Goal: Task Accomplishment & Management: Manage account settings

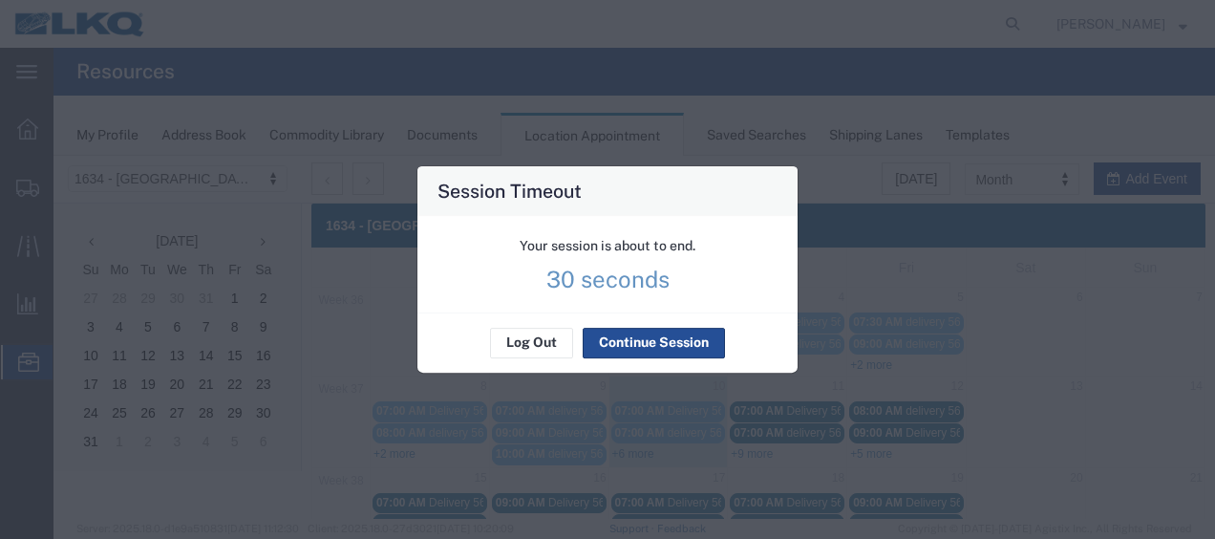
scroll to position [110, 0]
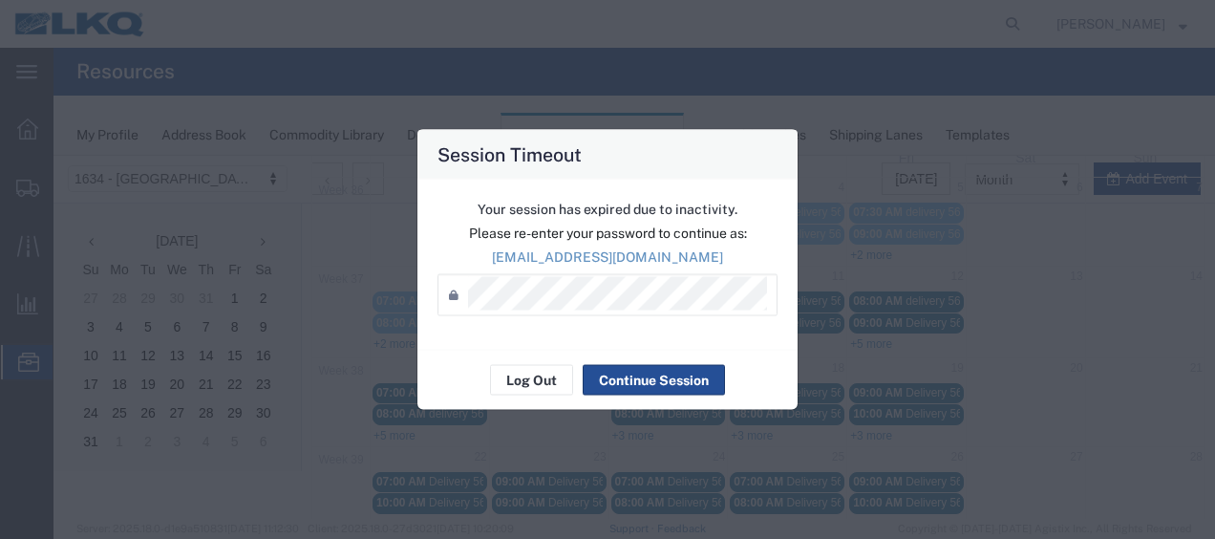
click at [531, 346] on div "Your session has expired due to inactivity. Please re-enter your password to co…" at bounding box center [607, 265] width 380 height 170
click at [531, 382] on button "Log Out" at bounding box center [531, 380] width 83 height 31
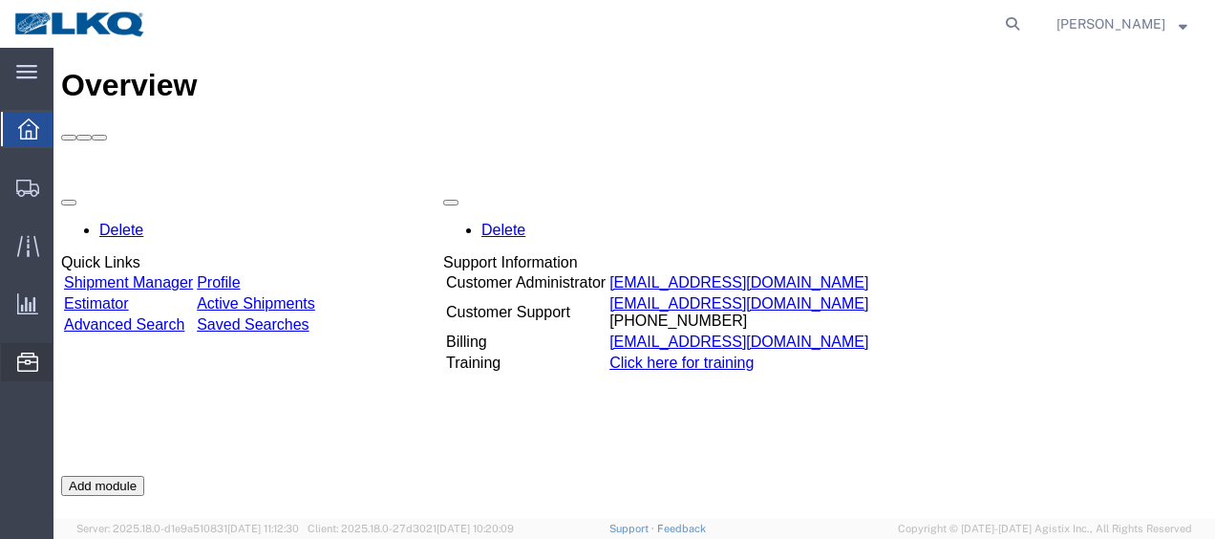
click at [0, 0] on span "Location Appointment" at bounding box center [0, 0] width 0 height 0
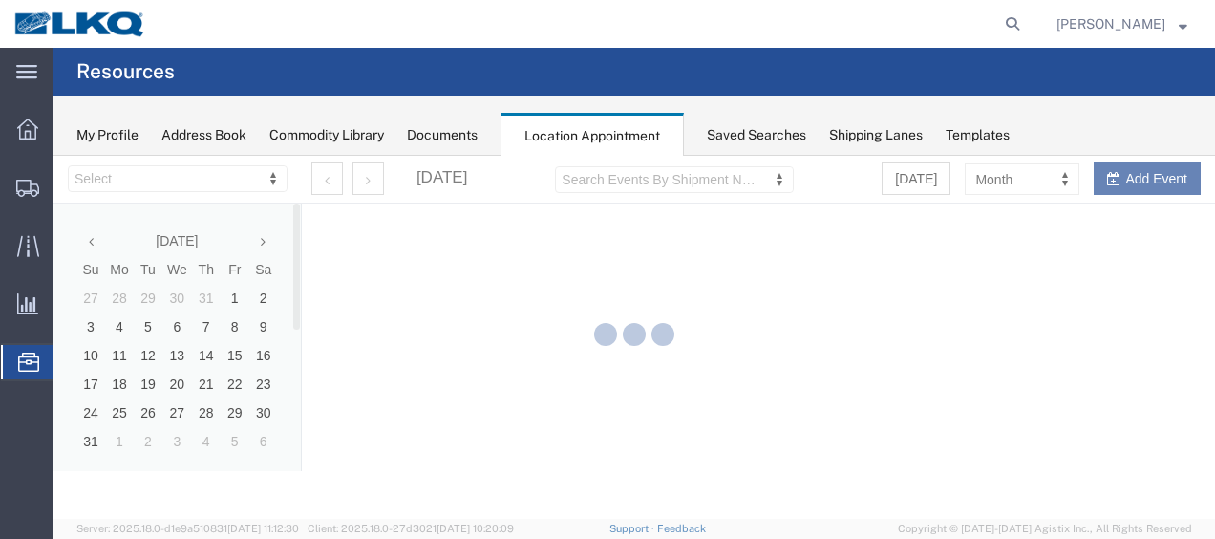
select select "28712"
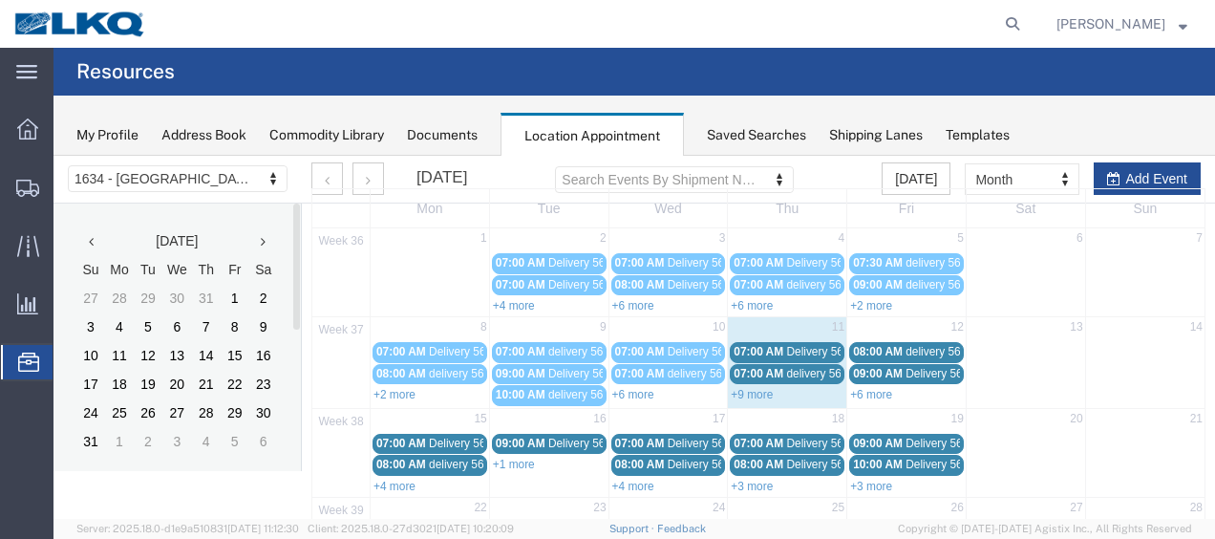
scroll to position [96, 0]
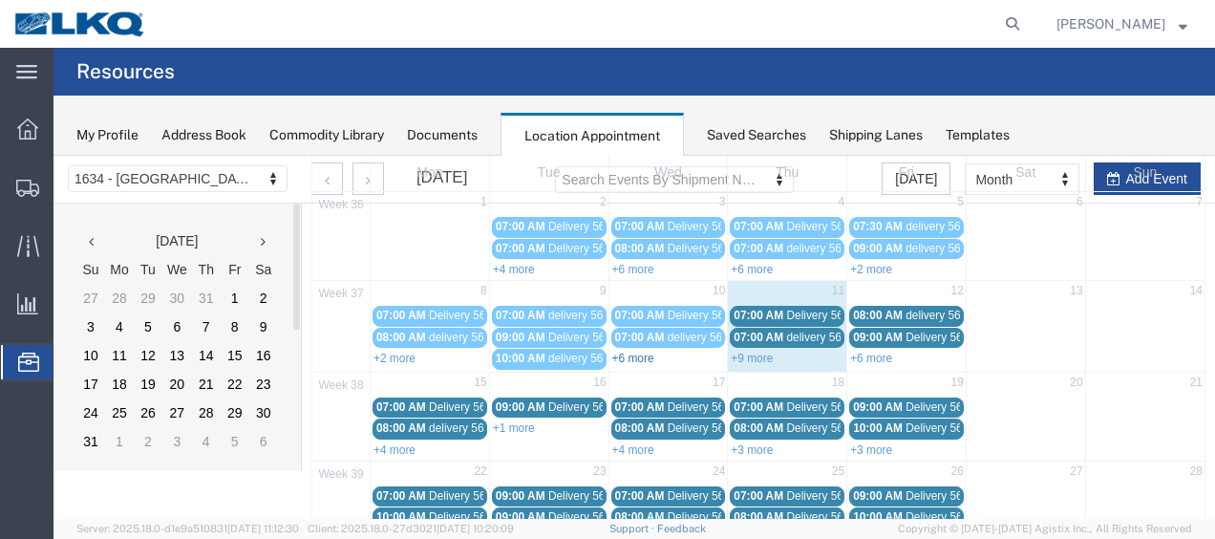
click at [633, 356] on link "+6 more" at bounding box center [633, 358] width 42 height 13
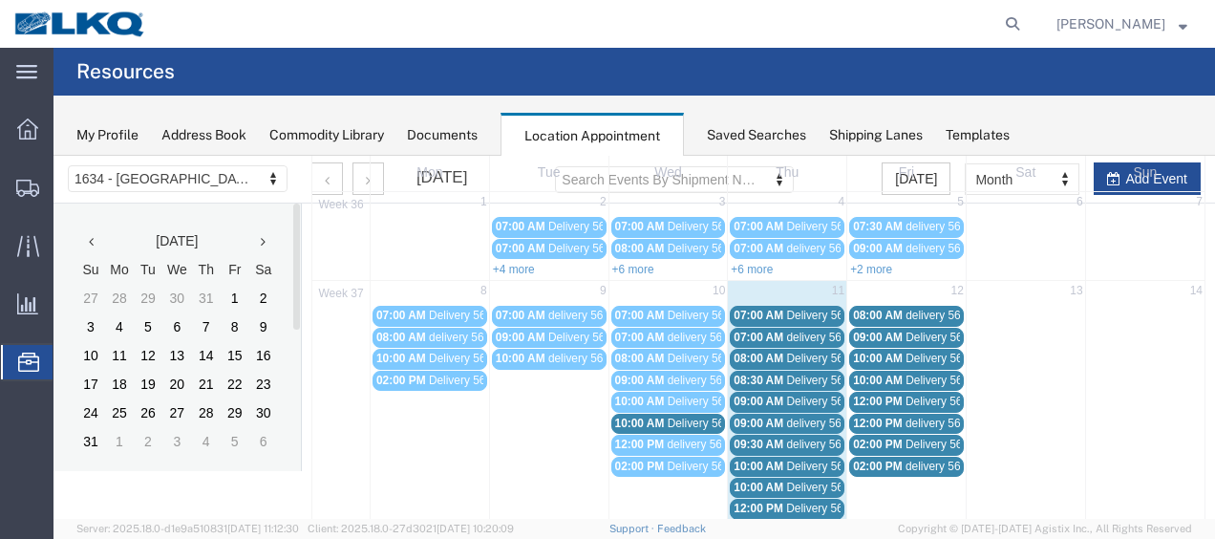
click at [668, 419] on span "Delivery 56397341" at bounding box center [715, 422] width 95 height 13
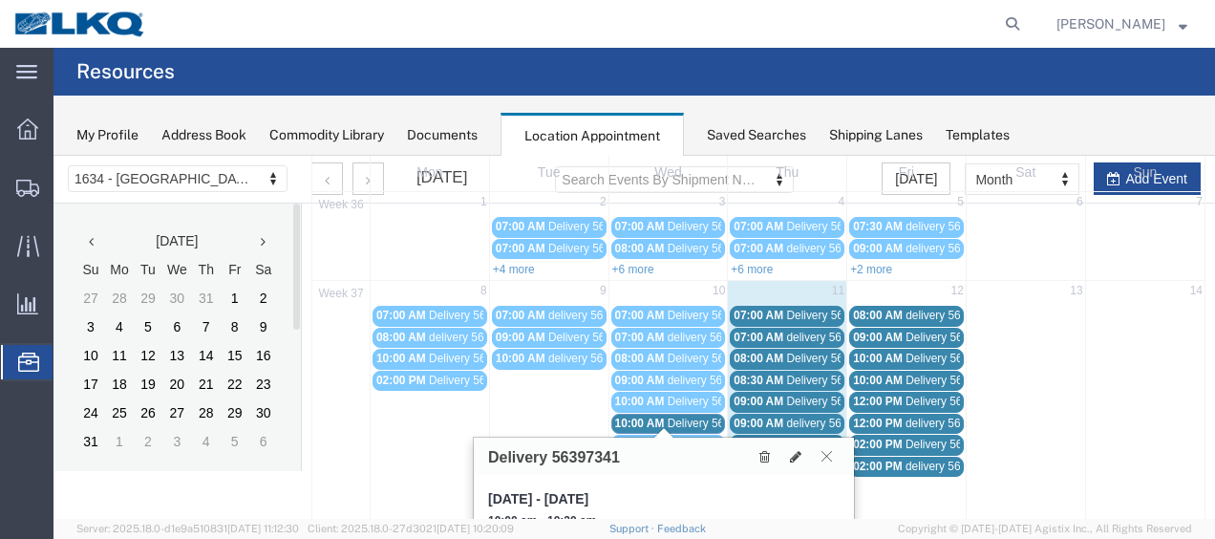
click at [825, 453] on icon at bounding box center [827, 455] width 11 height 11
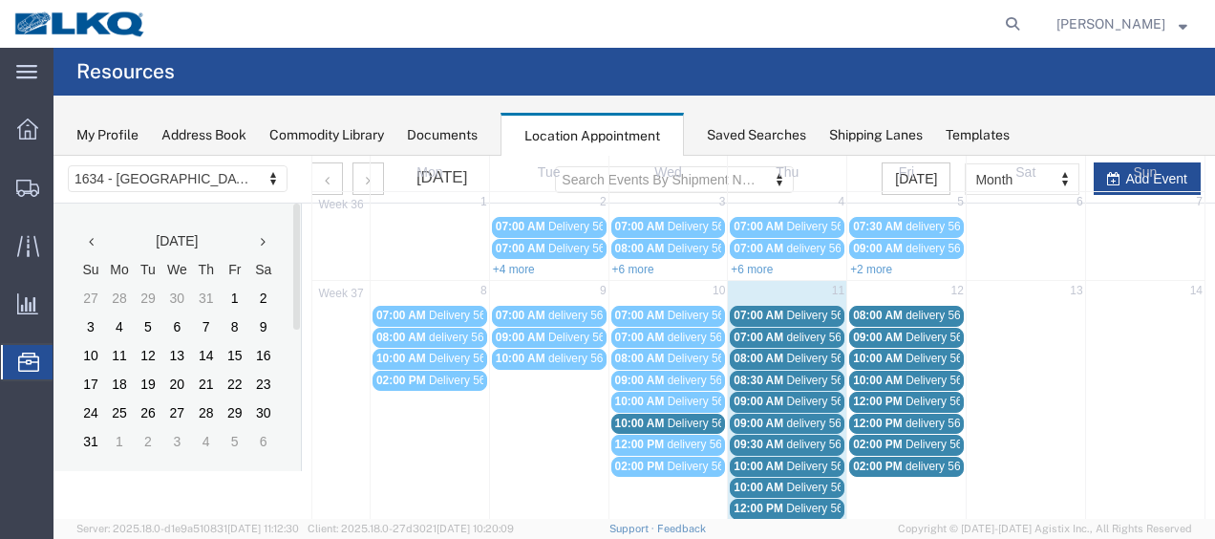
click at [769, 312] on span "07:00 AM" at bounding box center [759, 315] width 50 height 13
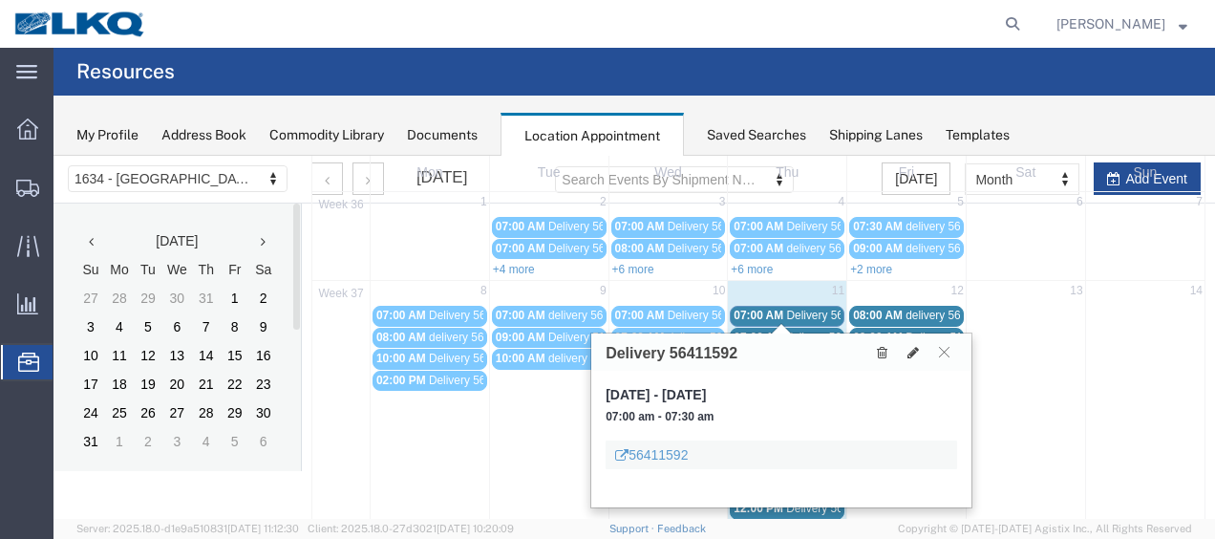
click at [801, 331] on span "delivery 56733006" at bounding box center [832, 337] width 93 height 13
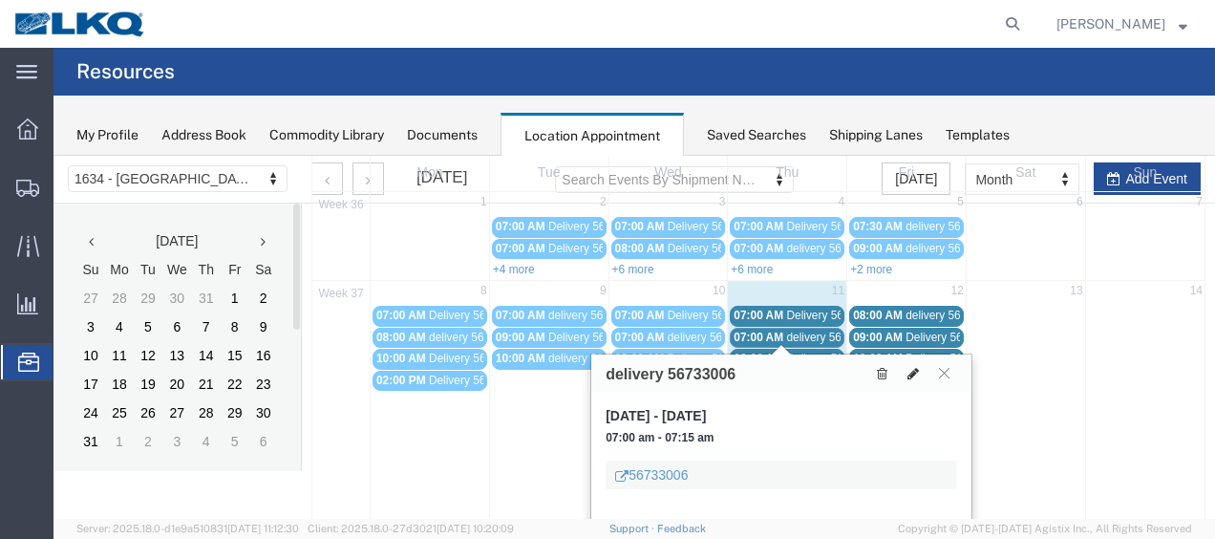
click at [914, 372] on icon at bounding box center [912, 373] width 11 height 13
select select "1"
select select
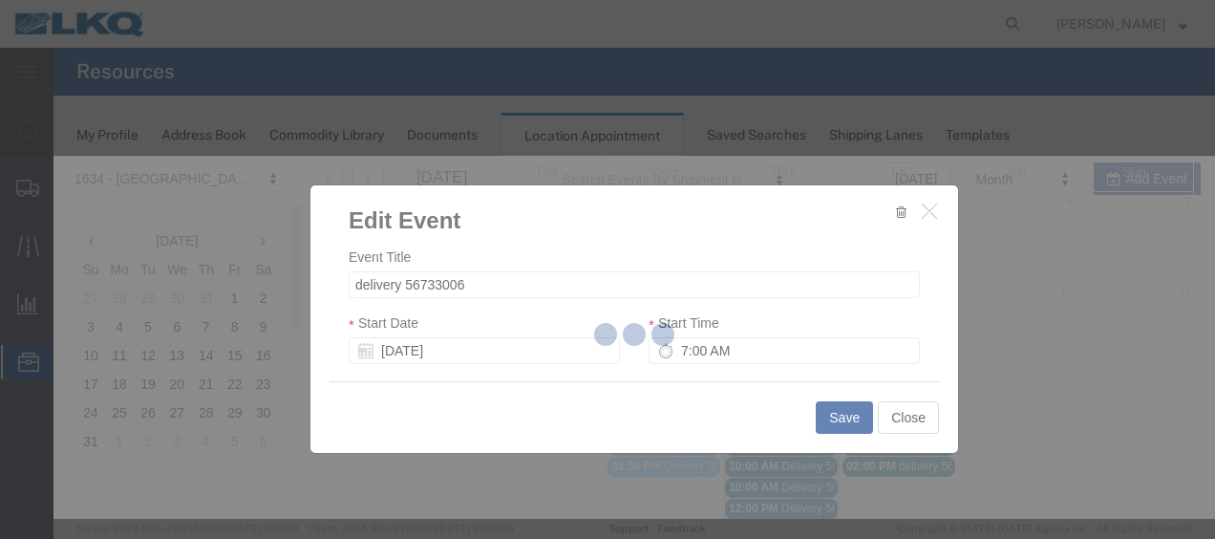
select select
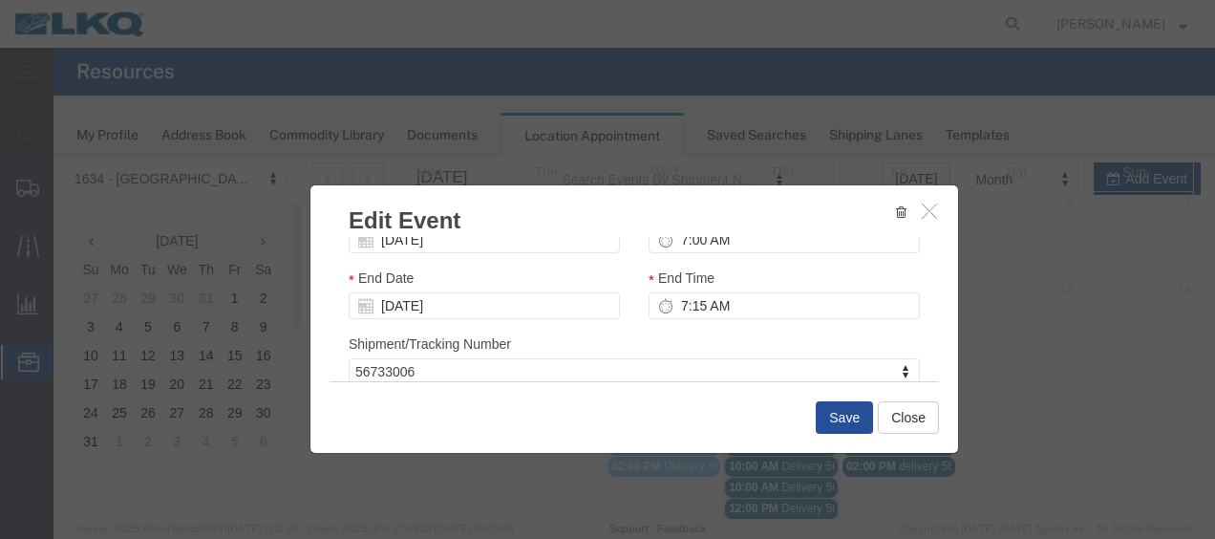
scroll to position [252, 0]
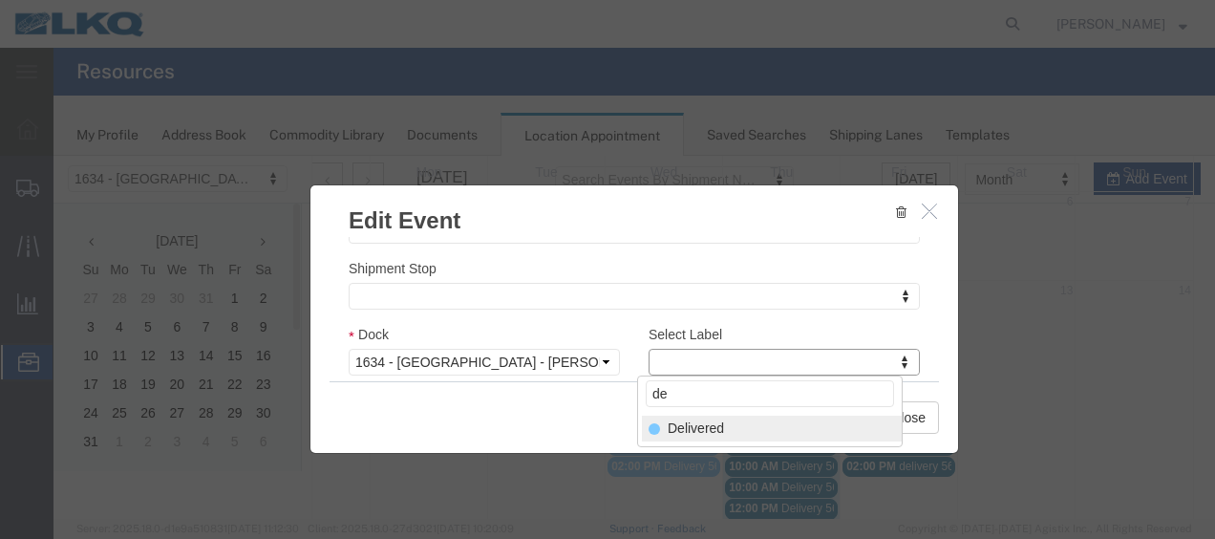
type input "de"
select select "40"
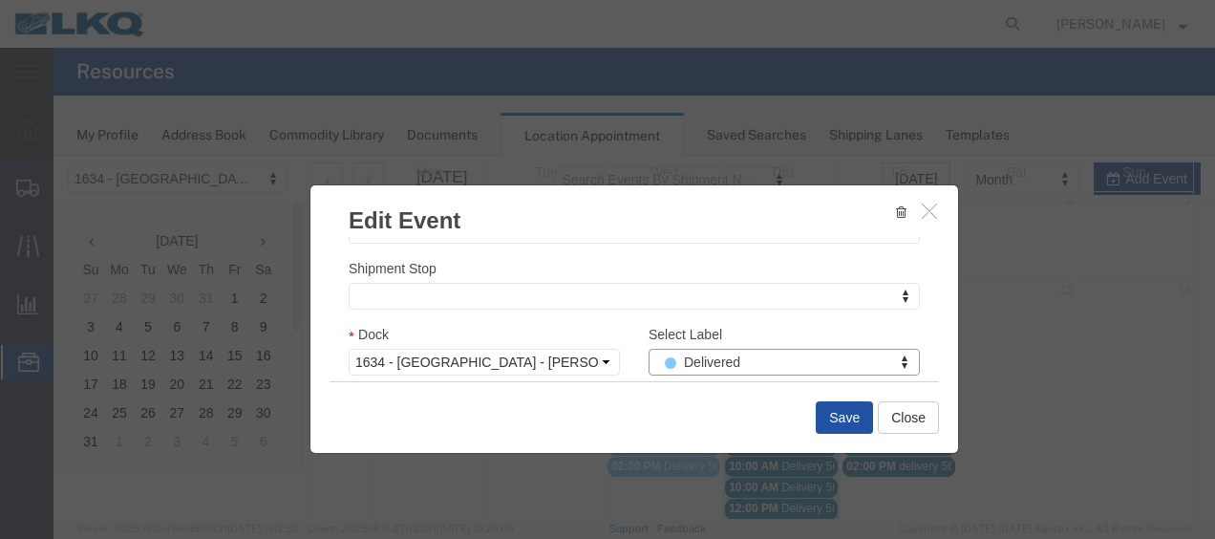
click at [839, 415] on button "Save" at bounding box center [844, 417] width 57 height 32
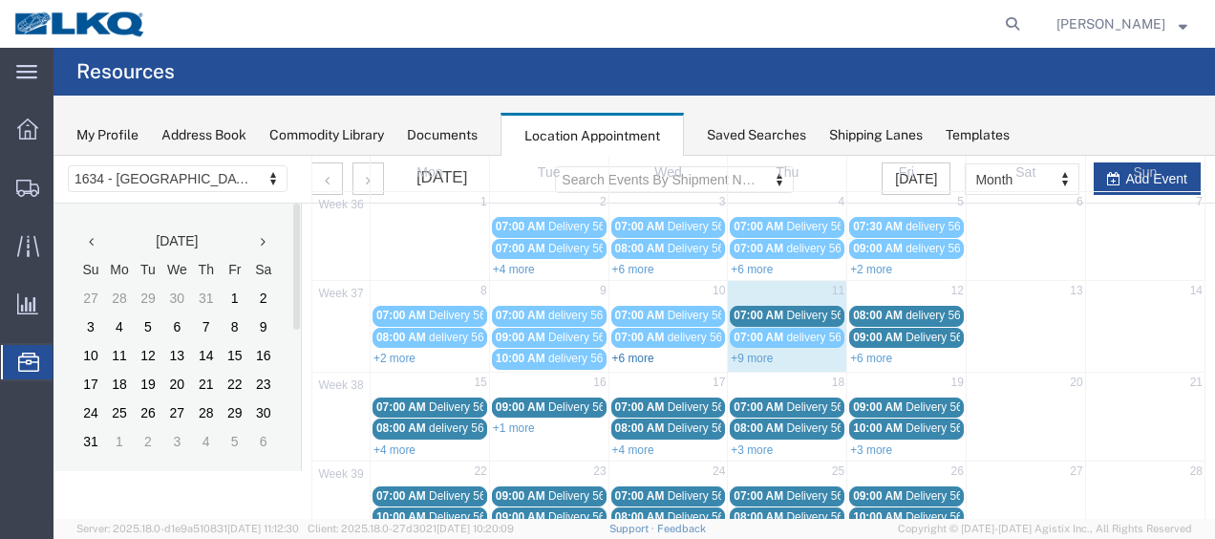
click at [630, 352] on link "+6 more" at bounding box center [633, 358] width 42 height 13
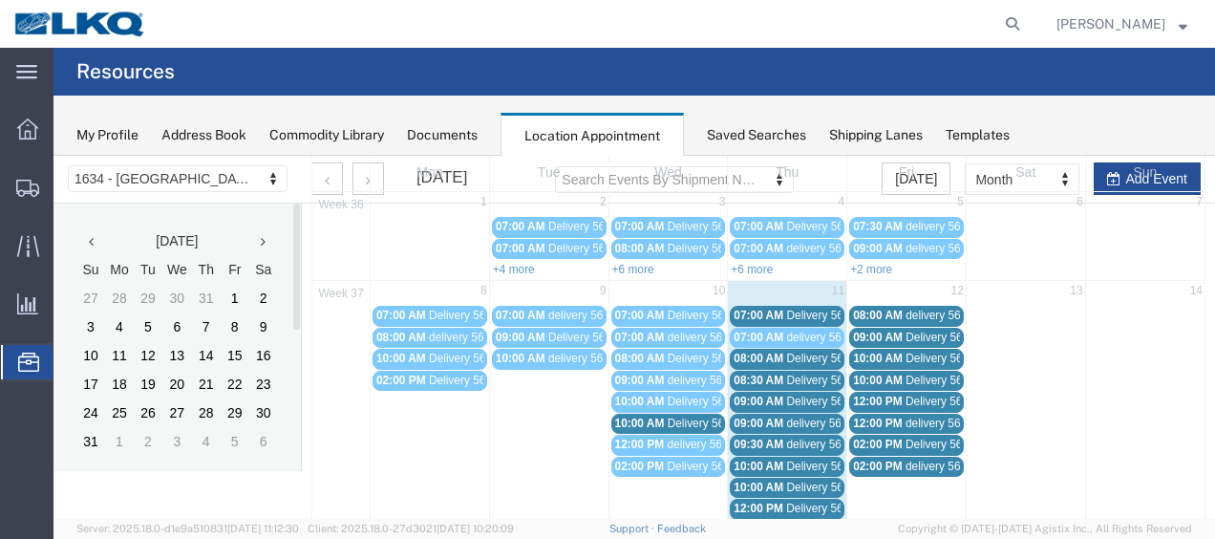
click at [787, 396] on span "Delivery 56411580" at bounding box center [833, 401] width 95 height 13
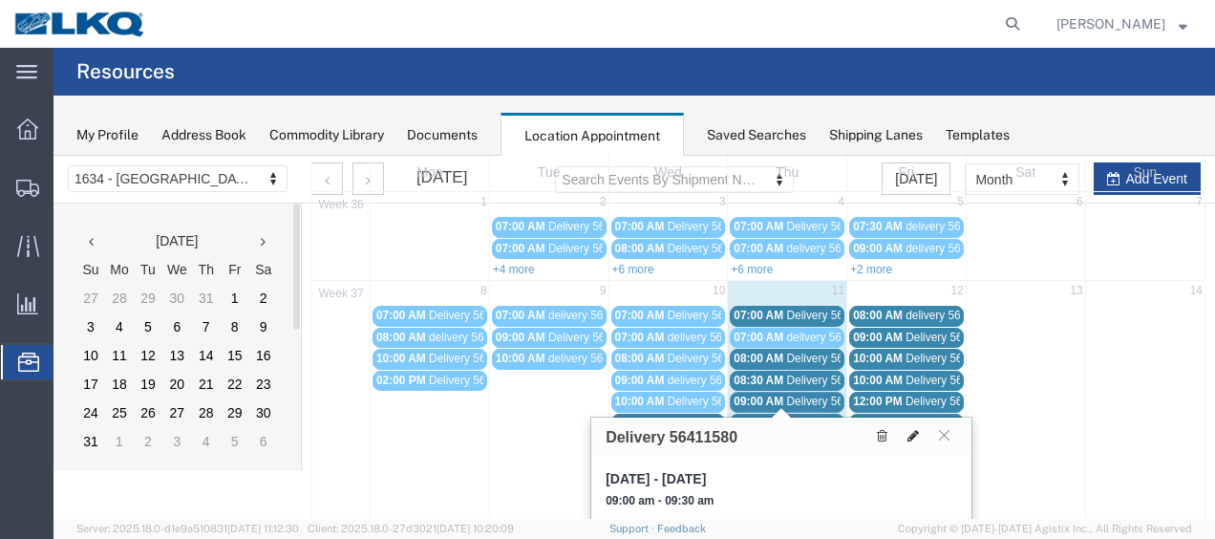
click at [915, 432] on icon at bounding box center [912, 435] width 11 height 13
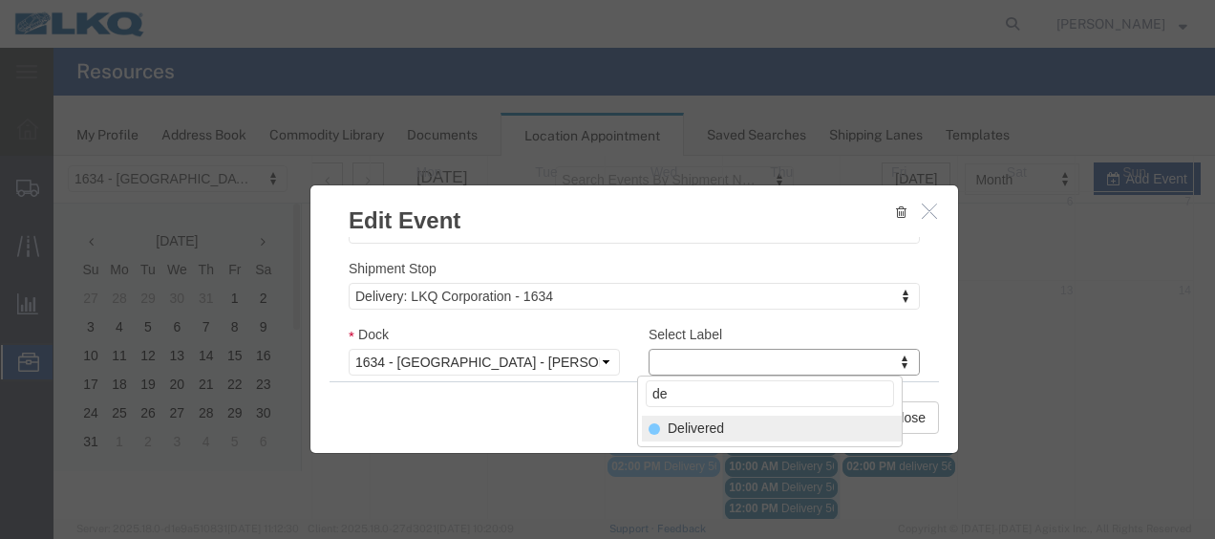
type input "de"
drag, startPoint x: 669, startPoint y: 426, endPoint x: 684, endPoint y: 420, distance: 16.3
select select "40"
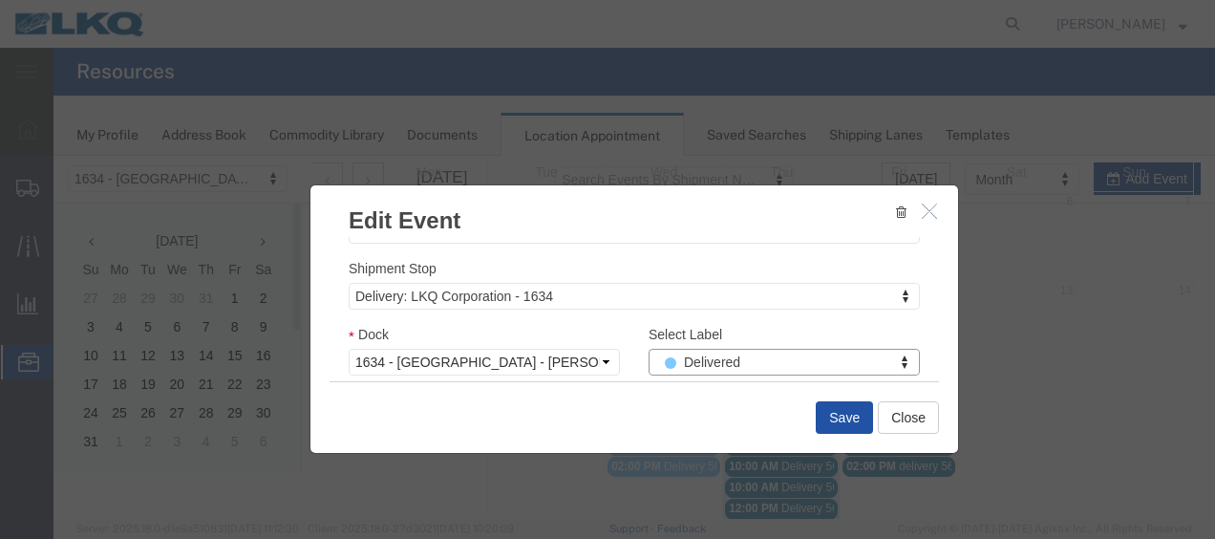
click at [843, 418] on button "Save" at bounding box center [844, 417] width 57 height 32
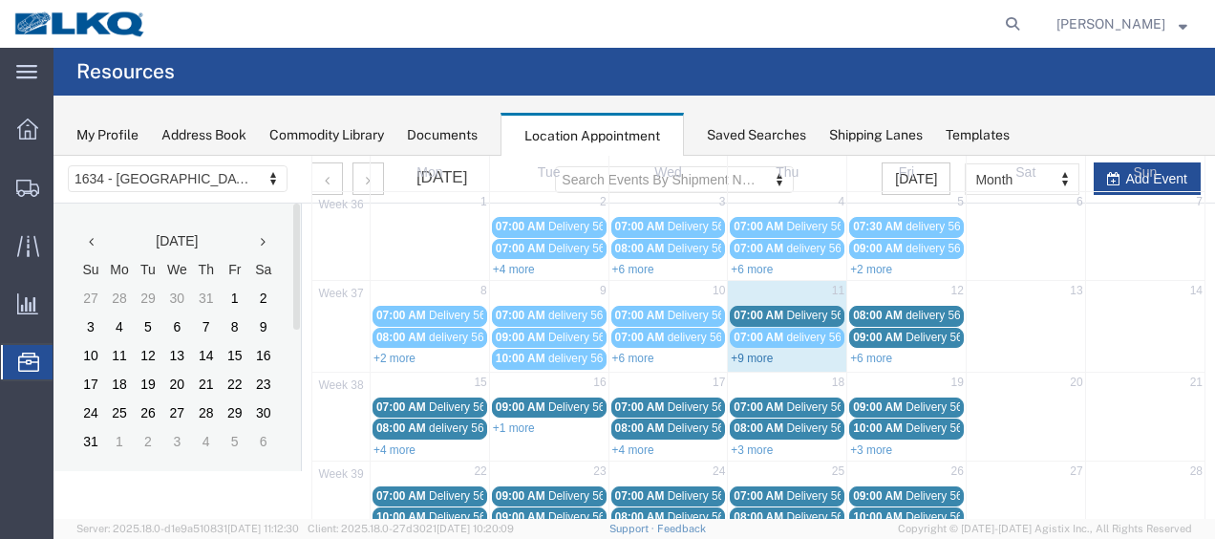
click at [739, 352] on link "+9 more" at bounding box center [752, 358] width 42 height 13
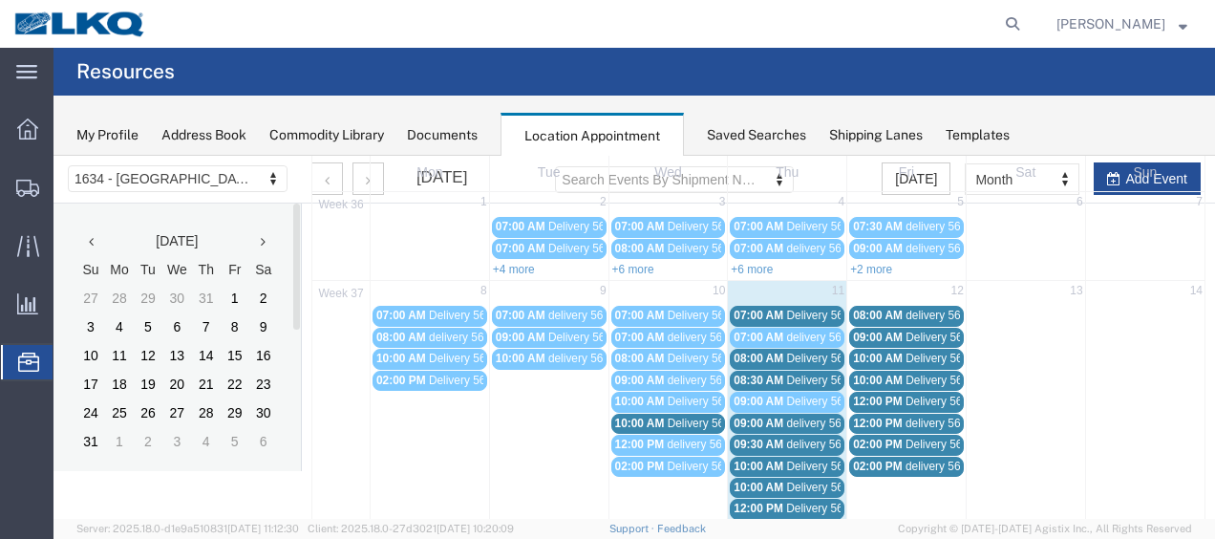
click at [752, 309] on span "07:00 AM" at bounding box center [759, 315] width 50 height 13
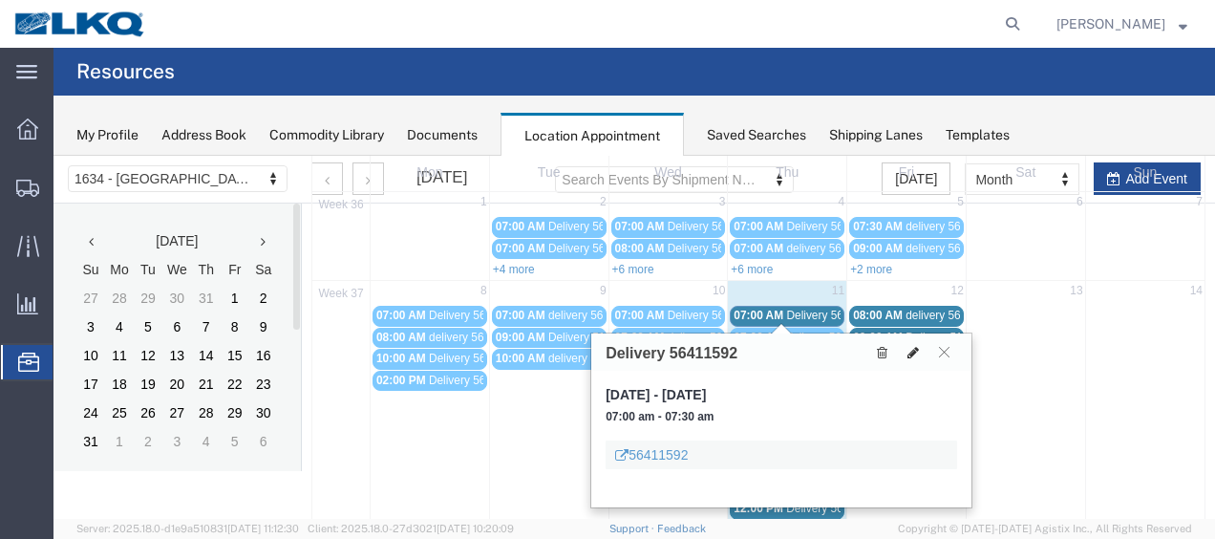
click at [911, 352] on icon at bounding box center [912, 352] width 11 height 13
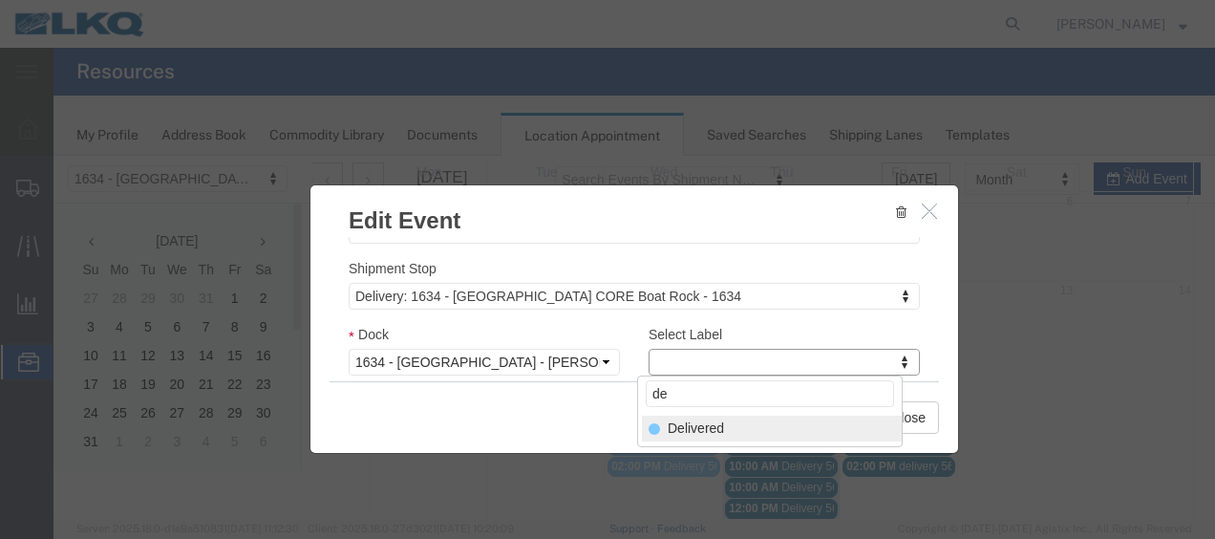
type input "de"
select select "40"
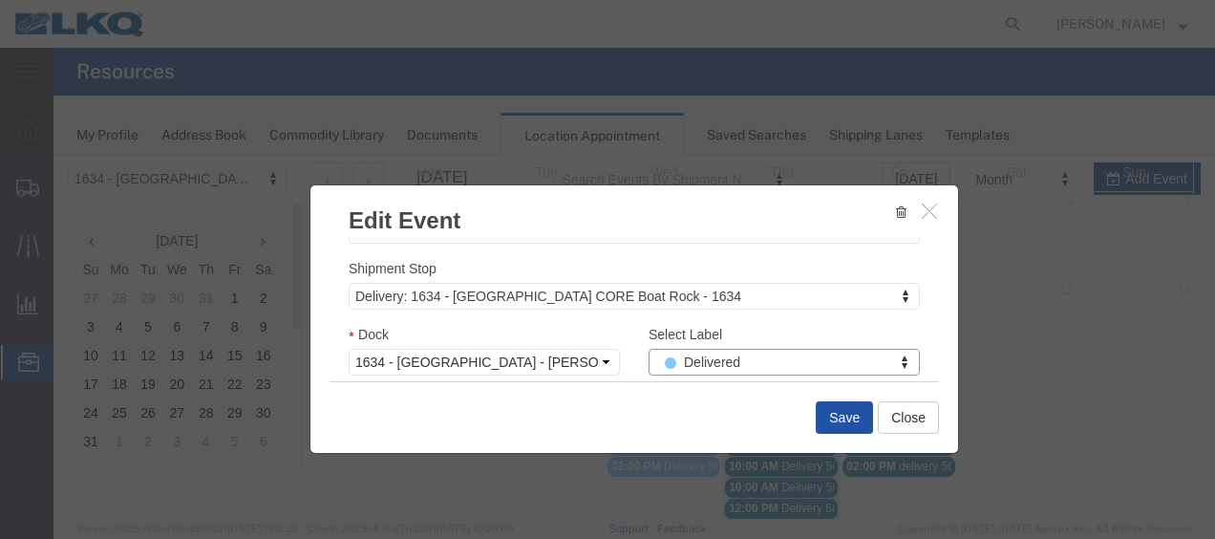
click at [846, 417] on button "Save" at bounding box center [844, 417] width 57 height 32
